Goal: Contribute content: Add original content to the website for others to see

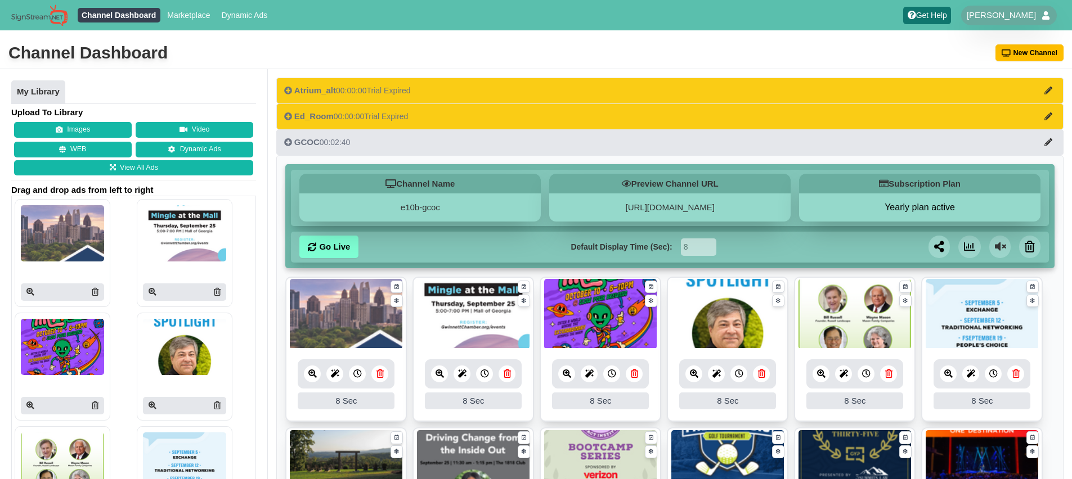
scroll to position [486, 0]
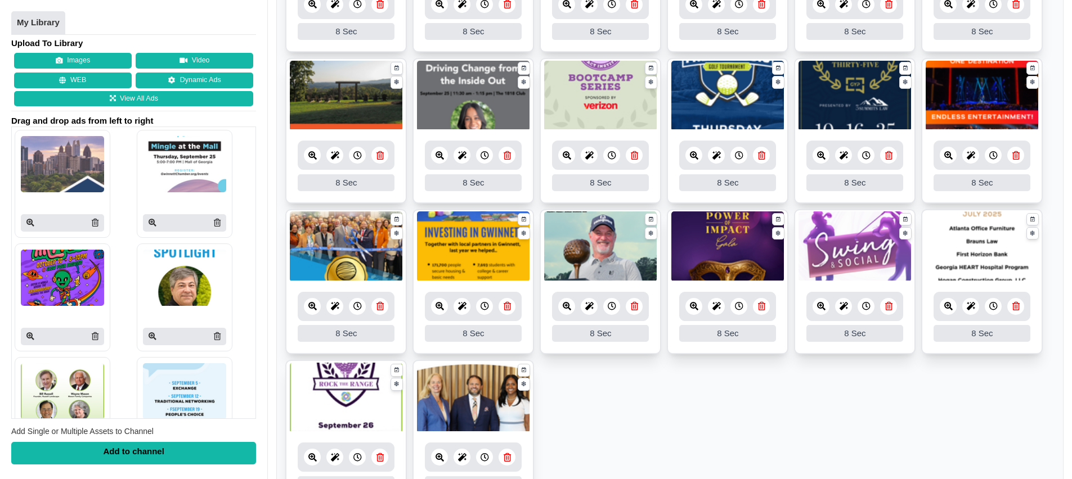
scroll to position [381, 0]
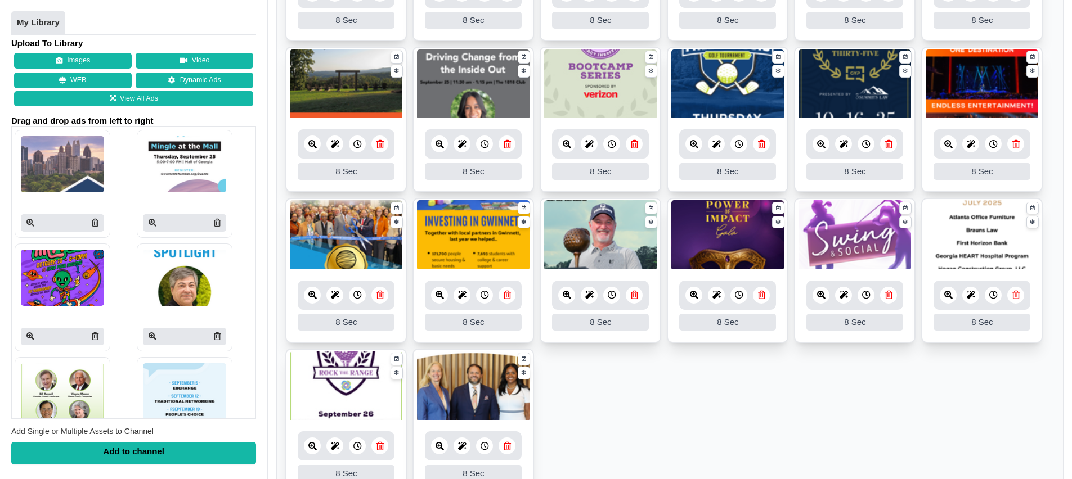
click at [1016, 297] on icon at bounding box center [1015, 295] width 7 height 8
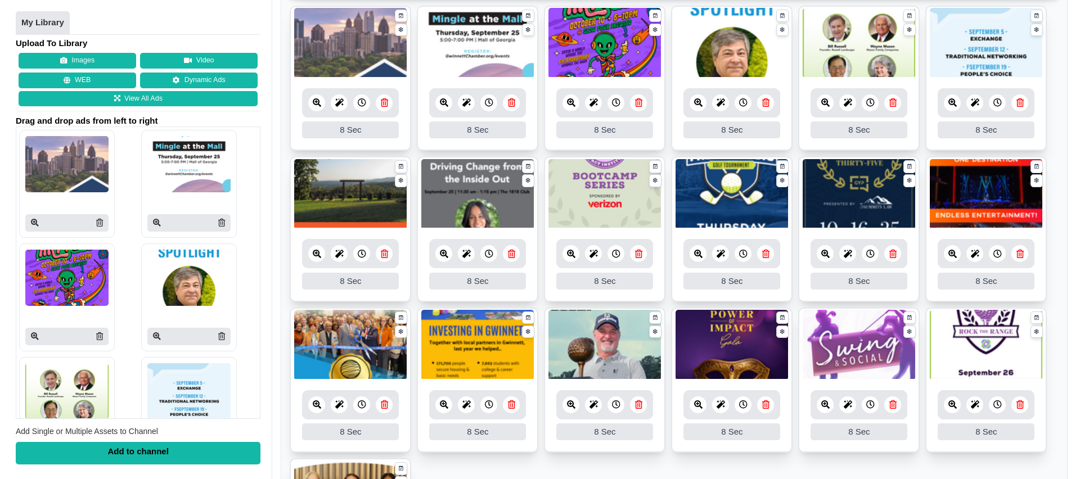
scroll to position [272, 0]
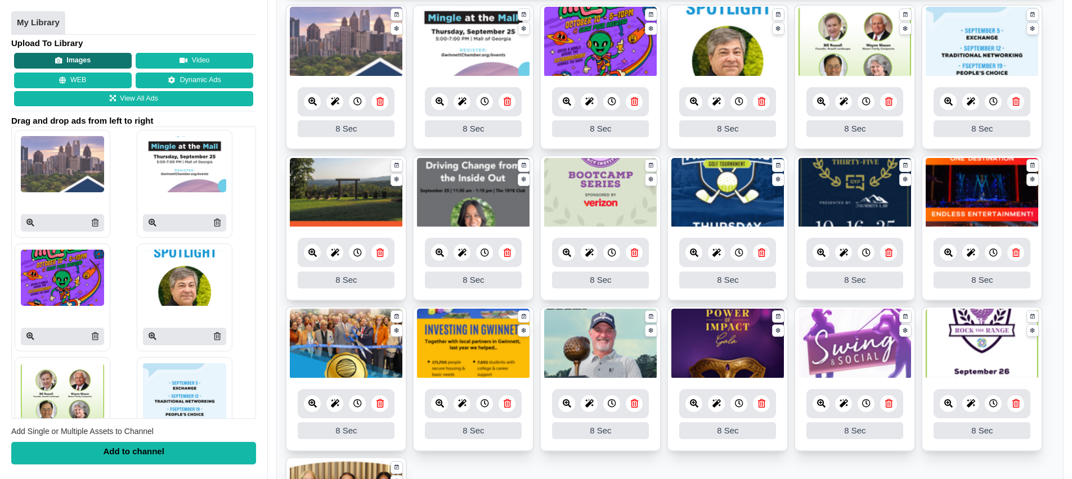
click at [61, 65] on button "Images" at bounding box center [73, 61] width 118 height 16
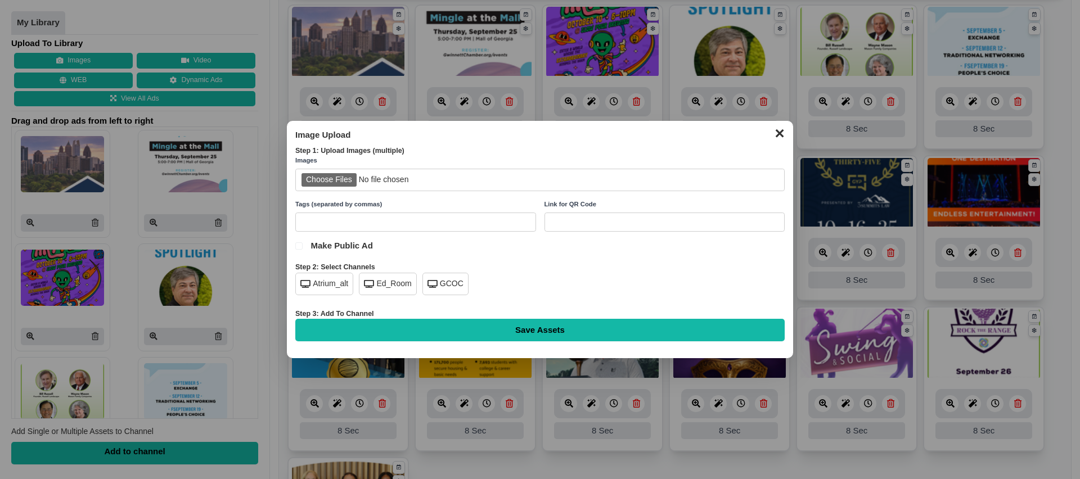
click at [336, 182] on input "file" at bounding box center [540, 180] width 490 height 23
type input "C:\fakepath\CC New Members August.png"
click at [439, 279] on div "GCOC" at bounding box center [446, 284] width 46 height 23
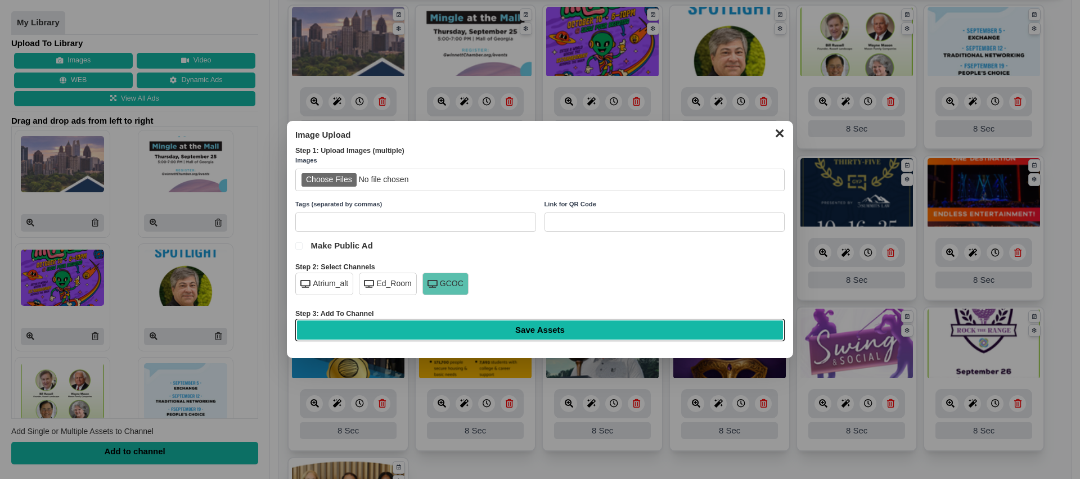
click at [541, 322] on input "Save Assets" at bounding box center [540, 330] width 490 height 23
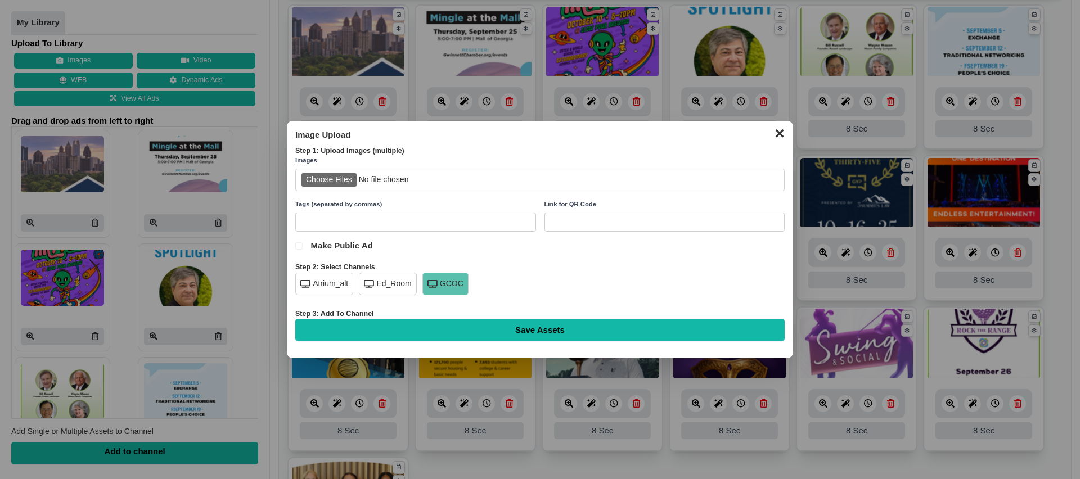
type input "Saving..."
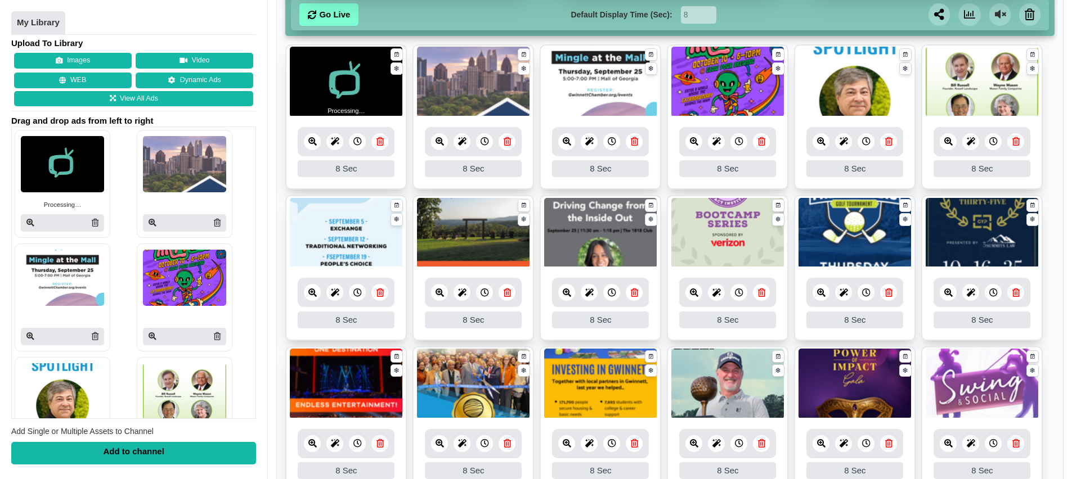
scroll to position [497, 0]
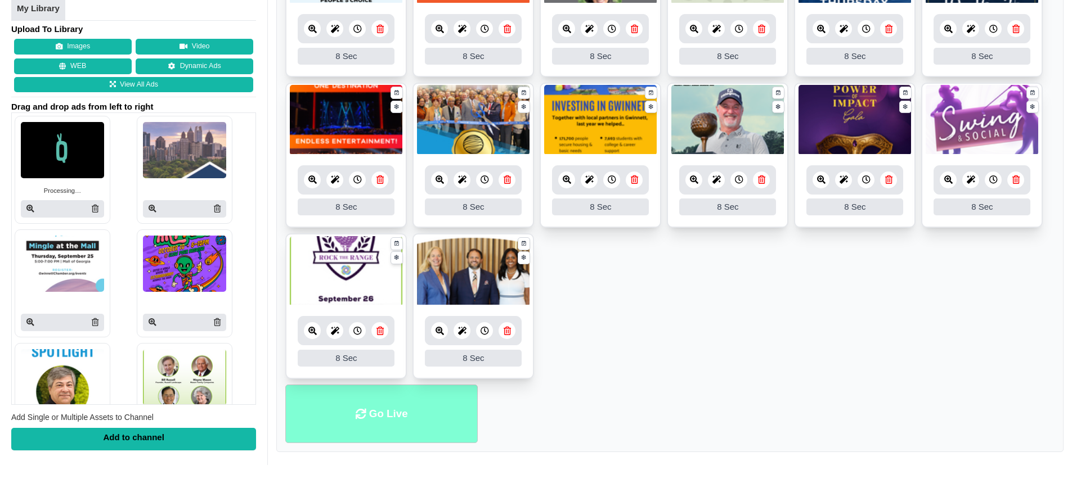
click at [396, 407] on li "Go Live" at bounding box center [381, 414] width 192 height 59
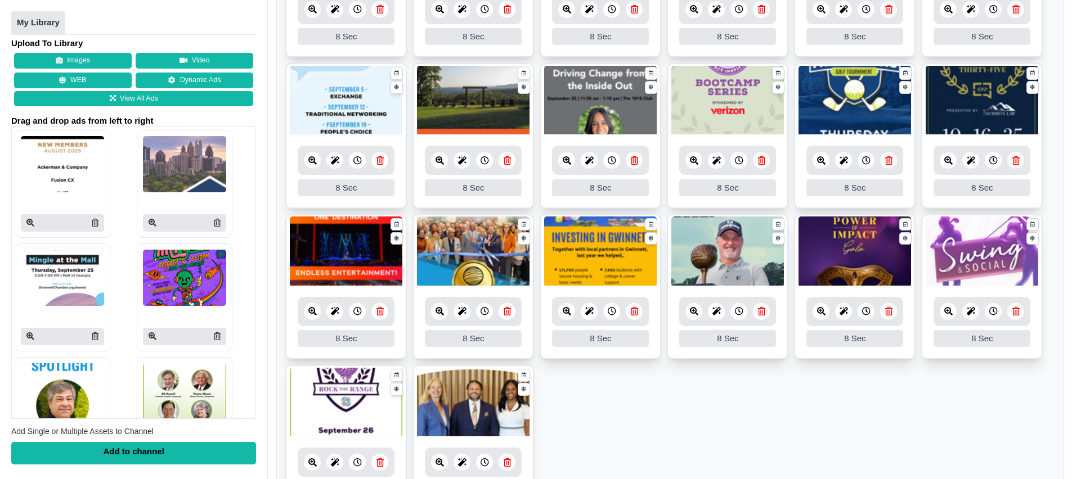
scroll to position [497, 0]
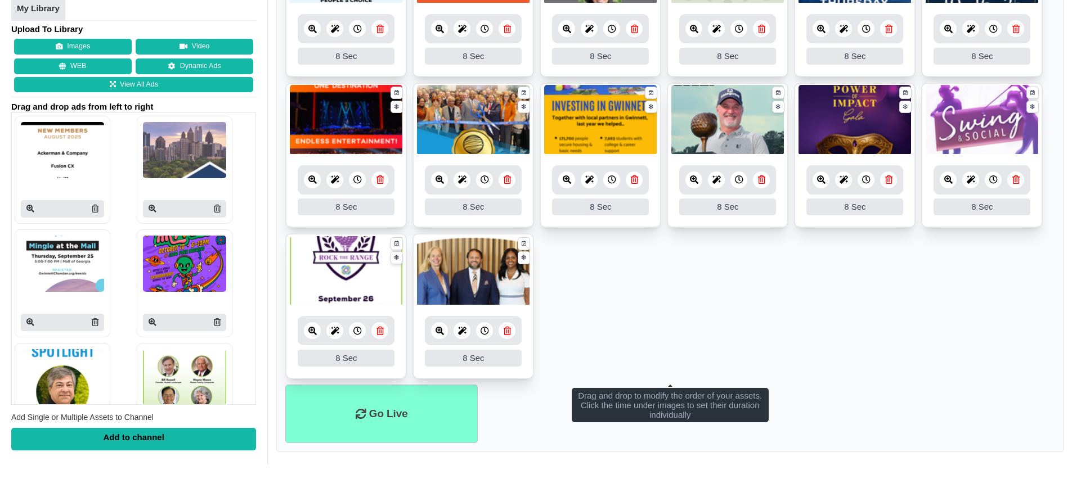
click at [754, 288] on ul "8 8 Sec Fade In Scale In Swirl In Slide In Slide Elliptic Roll In Swing In Save…" at bounding box center [669, 83] width 769 height 604
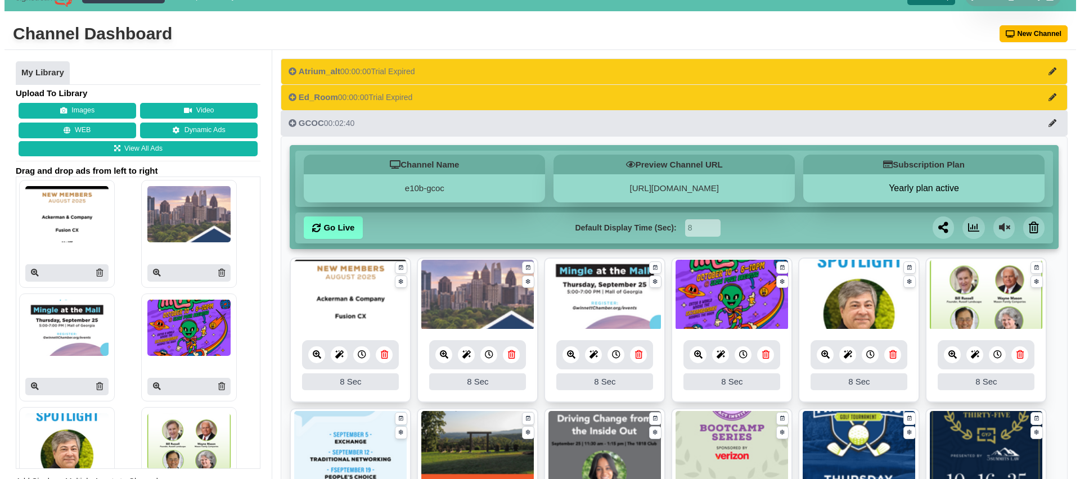
scroll to position [20, 0]
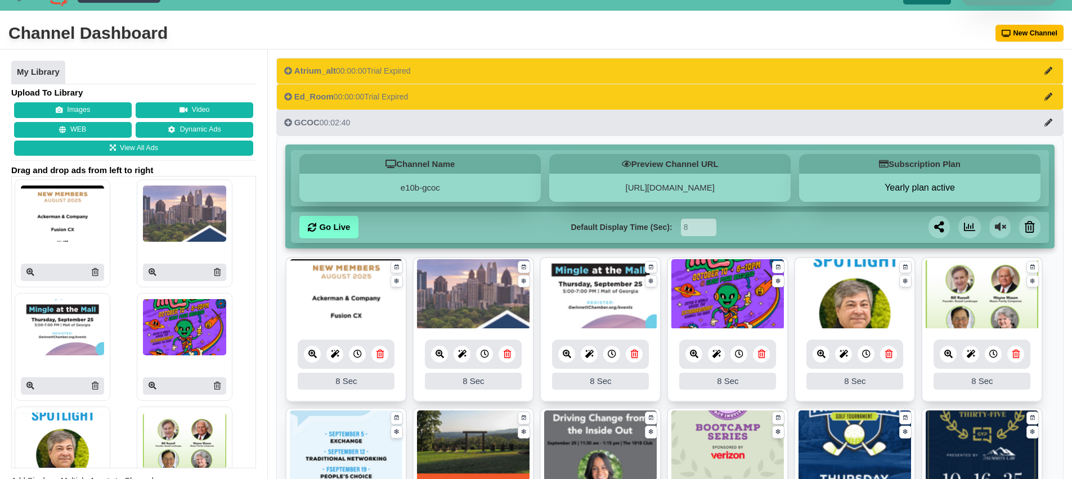
click at [820, 358] on icon at bounding box center [821, 354] width 8 height 8
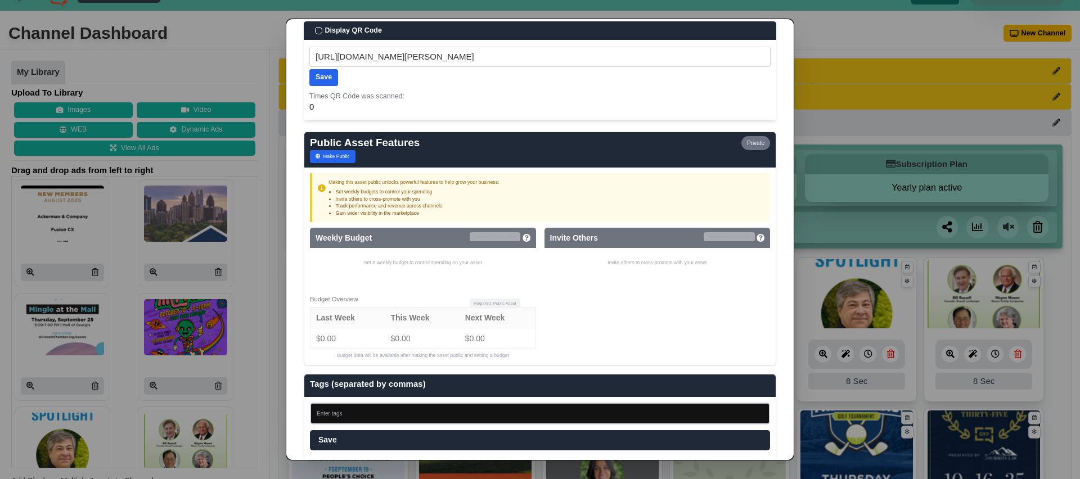
scroll to position [666, 0]
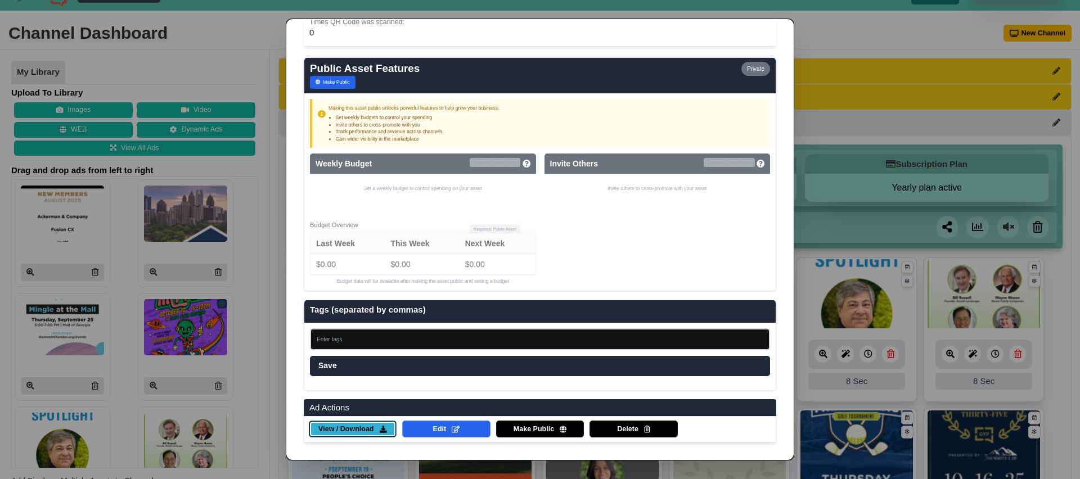
click at [360, 428] on span "View / Download" at bounding box center [345, 430] width 55 height 10
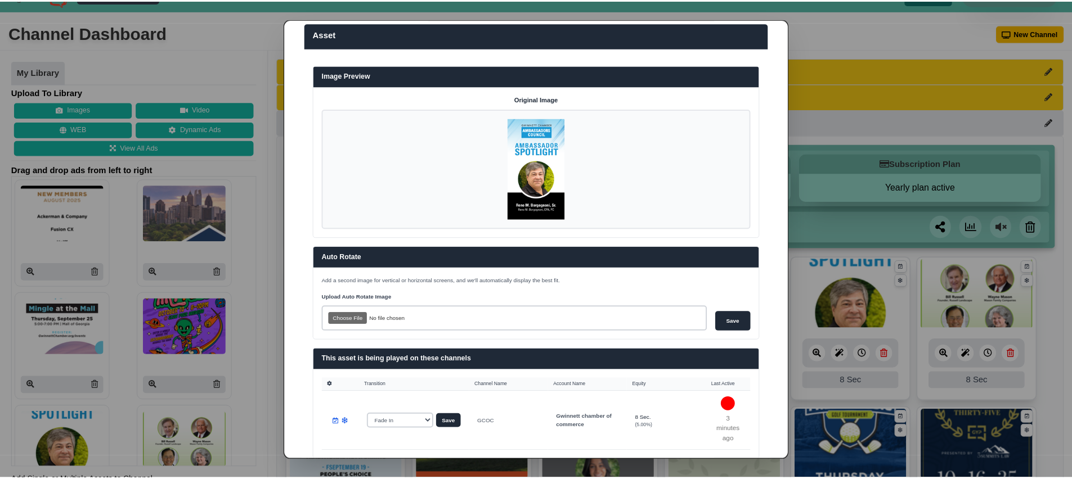
scroll to position [0, 0]
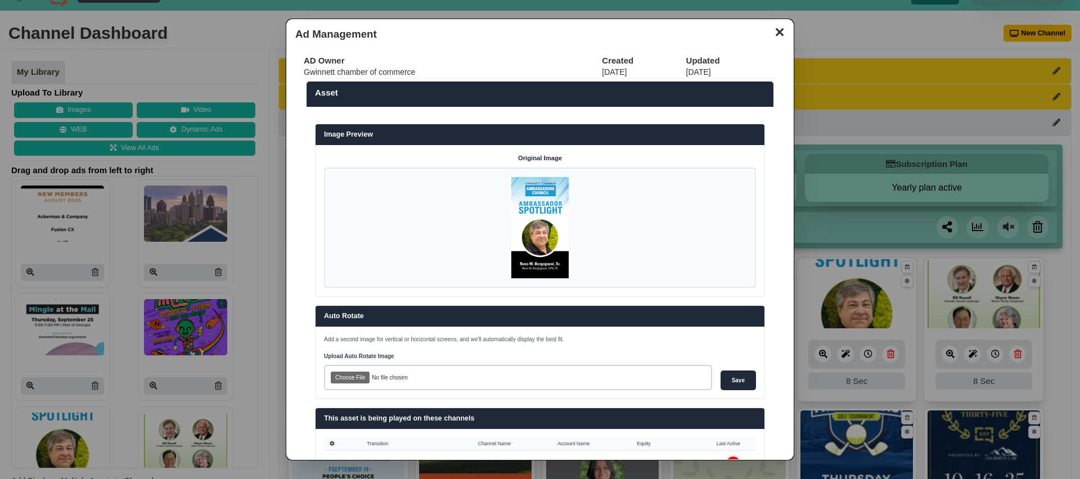
click at [771, 31] on button "✕" at bounding box center [780, 31] width 22 height 17
